Goal: Information Seeking & Learning: Learn about a topic

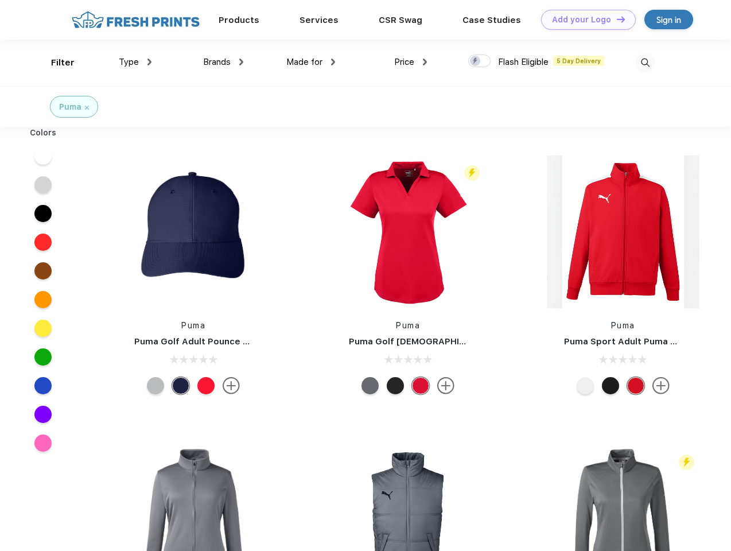
click at [584, 20] on link "Add your Logo Design Tool" at bounding box center [588, 20] width 95 height 20
click at [0, 0] on div "Design Tool" at bounding box center [0, 0] width 0 height 0
click at [616, 19] on link "Add your Logo Design Tool" at bounding box center [588, 20] width 95 height 20
click at [55, 63] on div "Filter" at bounding box center [63, 62] width 24 height 13
click at [135, 62] on span "Type" at bounding box center [129, 62] width 20 height 10
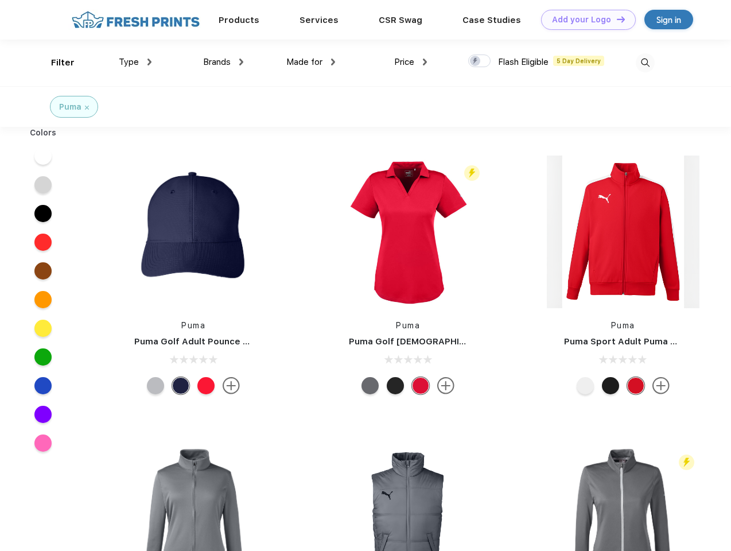
click at [223, 62] on span "Brands" at bounding box center [217, 62] width 28 height 10
click at [311, 62] on span "Made for" at bounding box center [304, 62] width 36 height 10
click at [411, 62] on span "Price" at bounding box center [404, 62] width 20 height 10
click at [480, 61] on div at bounding box center [479, 61] width 22 height 13
click at [476, 61] on input "checkbox" at bounding box center [471, 57] width 7 height 7
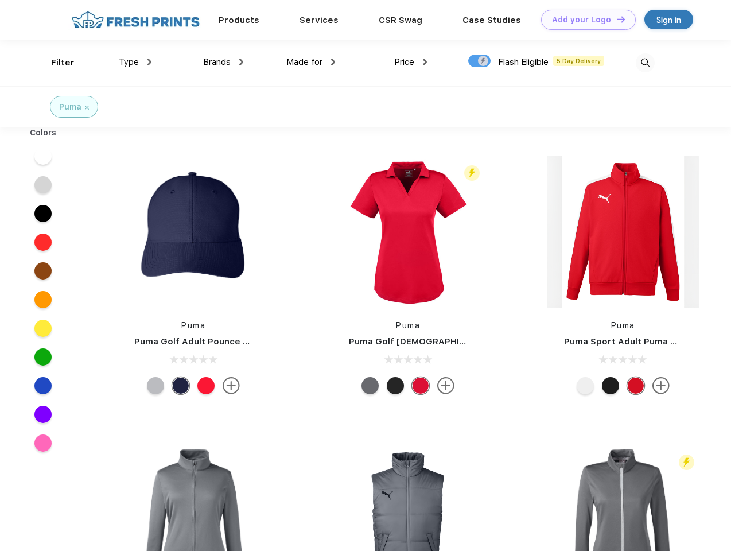
click at [645, 63] on img at bounding box center [645, 62] width 19 height 19
